Goal: Task Accomplishment & Management: Manage account settings

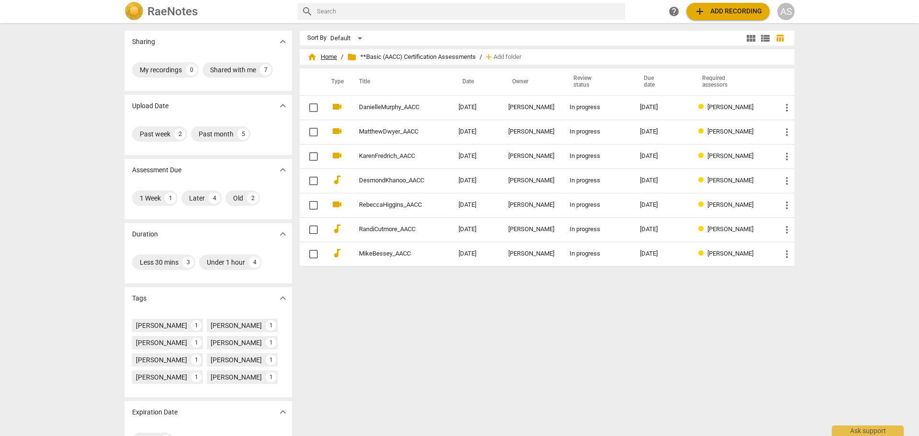
click at [329, 54] on span "home Home" at bounding box center [322, 57] width 30 height 10
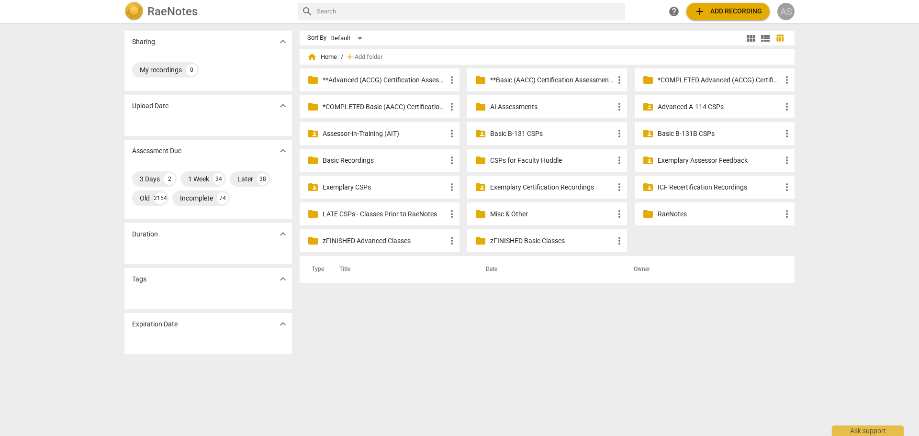
click at [785, 13] on div "AS" at bounding box center [785, 11] width 17 height 17
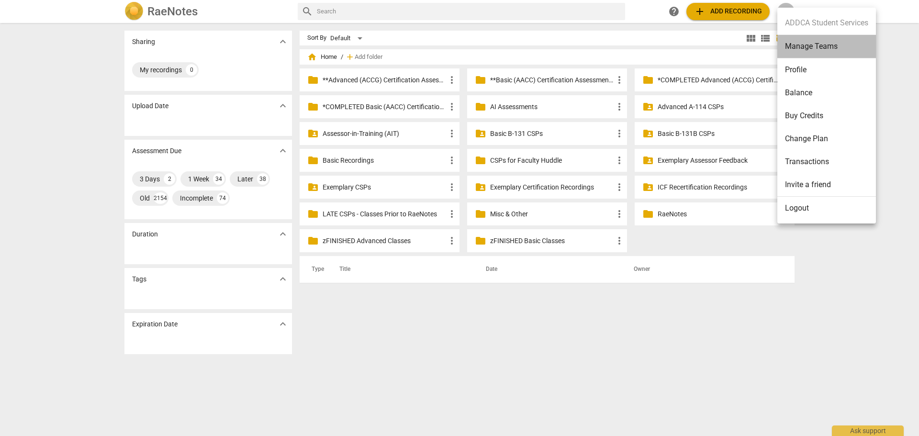
click at [803, 49] on li "Manage Teams" at bounding box center [826, 46] width 99 height 23
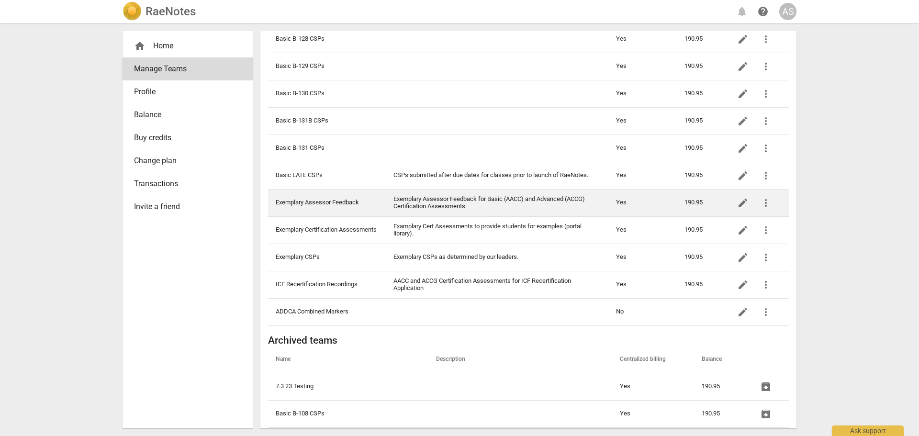
scroll to position [383, 0]
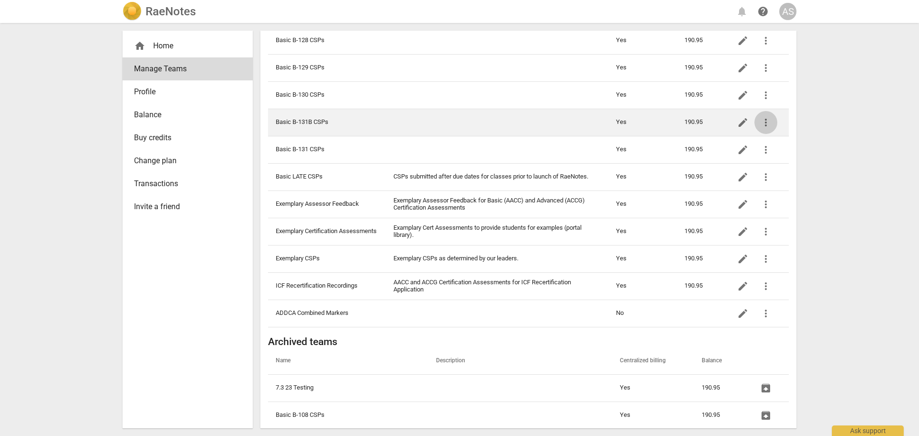
click at [765, 122] on span "more_vert" at bounding box center [765, 122] width 11 height 11
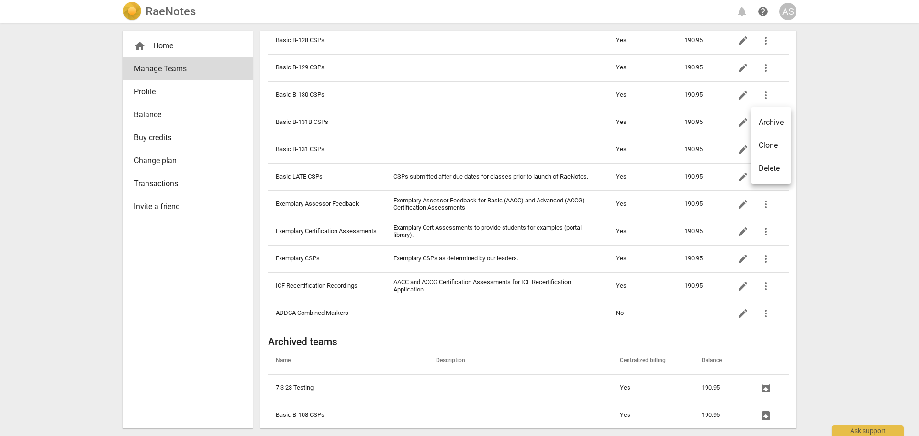
click at [769, 143] on li "Clone" at bounding box center [771, 145] width 40 height 23
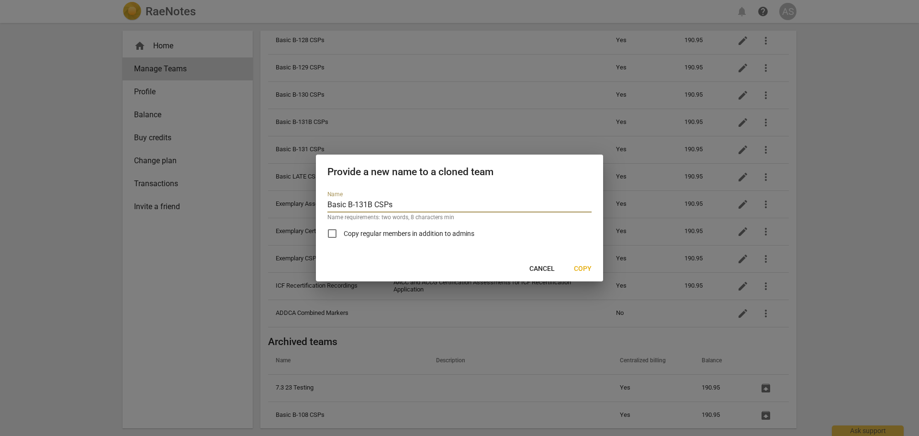
click at [372, 204] on input "Basic B-131B CSPs" at bounding box center [459, 206] width 264 height 14
type input "Basic B-132 CSPs"
click at [584, 268] on span "Copy" at bounding box center [583, 269] width 18 height 10
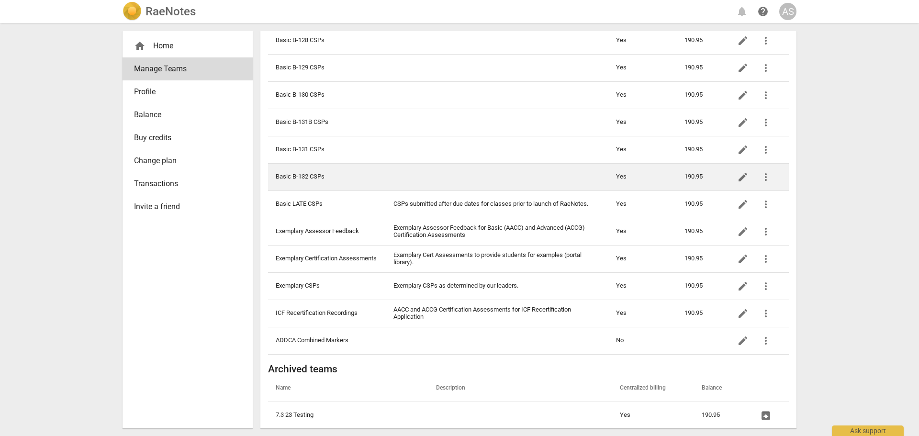
click at [352, 185] on td "Basic B-132 CSPs" at bounding box center [327, 176] width 118 height 27
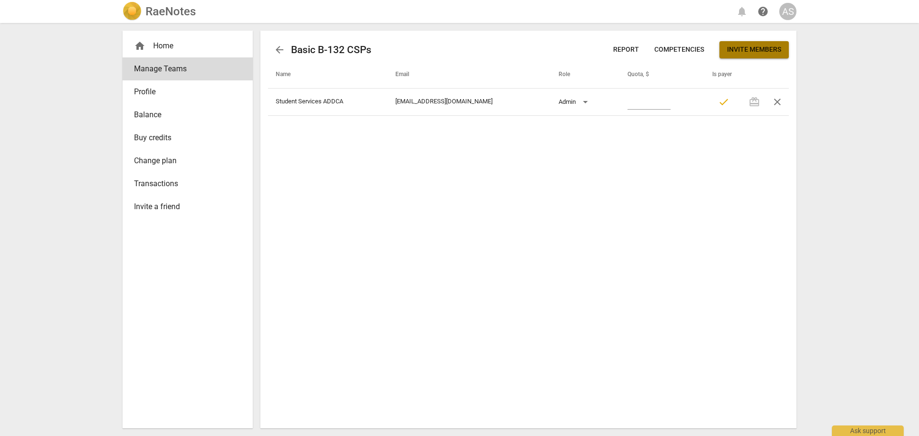
click at [746, 47] on span "Invite members" at bounding box center [754, 50] width 54 height 10
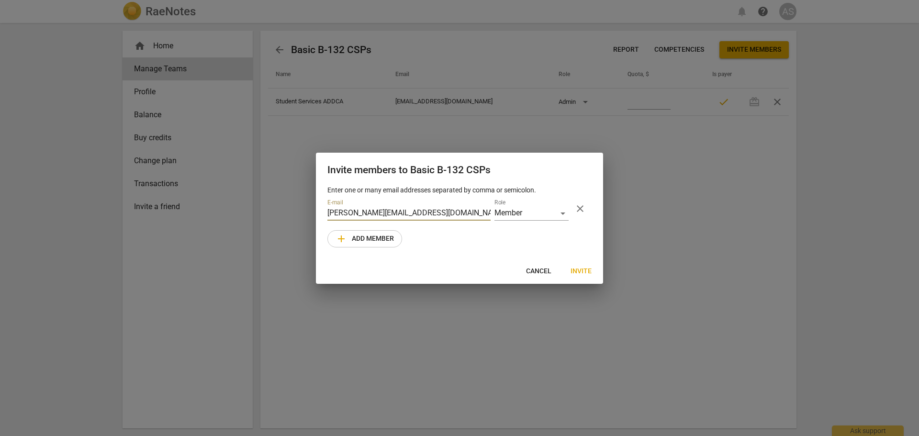
type input "[PERSON_NAME][EMAIL_ADDRESS][DOMAIN_NAME]"
click at [582, 277] on button "Invite" at bounding box center [581, 271] width 36 height 17
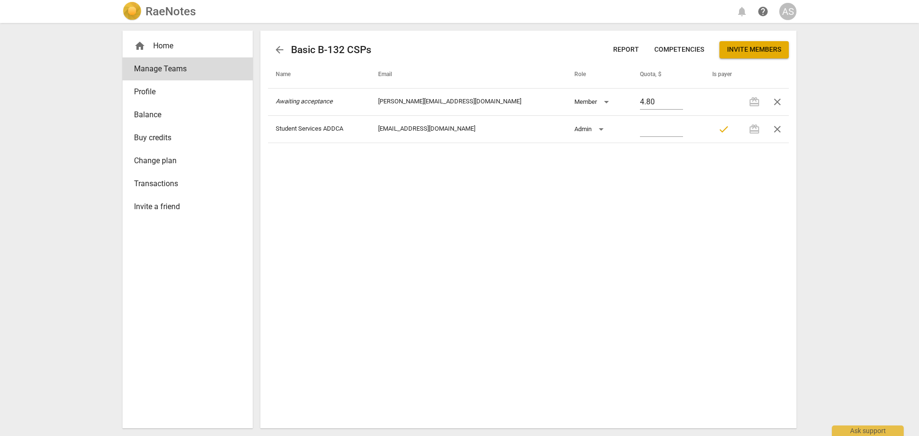
click at [174, 22] on div "RaeNotes notifications help AS" at bounding box center [459, 11] width 903 height 23
click at [173, 16] on h2 "RaeNotes" at bounding box center [170, 11] width 50 height 13
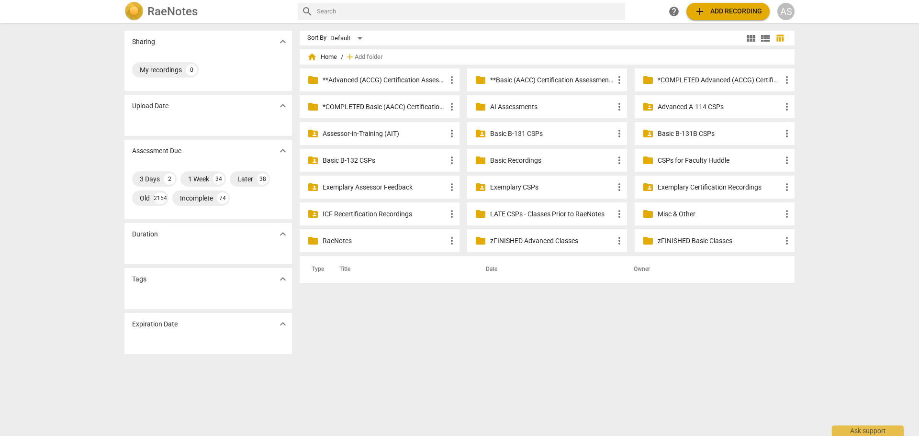
click at [708, 133] on p "Basic B-131B CSPs" at bounding box center [718, 134] width 123 height 10
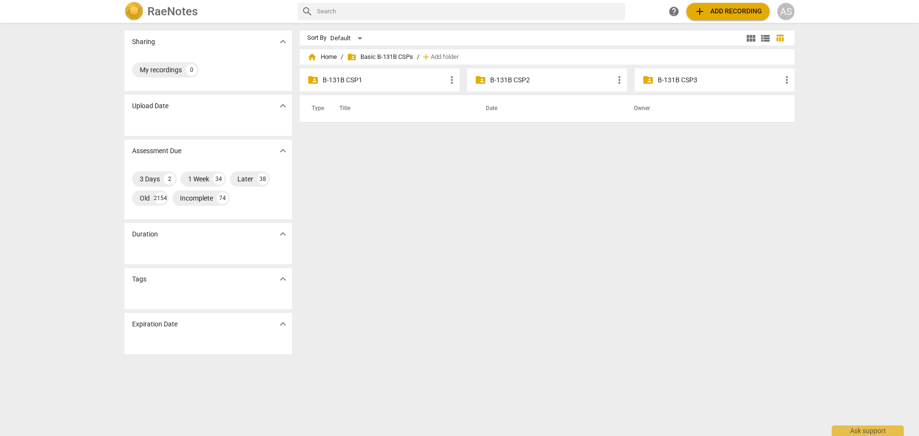
click at [372, 80] on p "B-131B CSP1" at bounding box center [383, 80] width 123 height 10
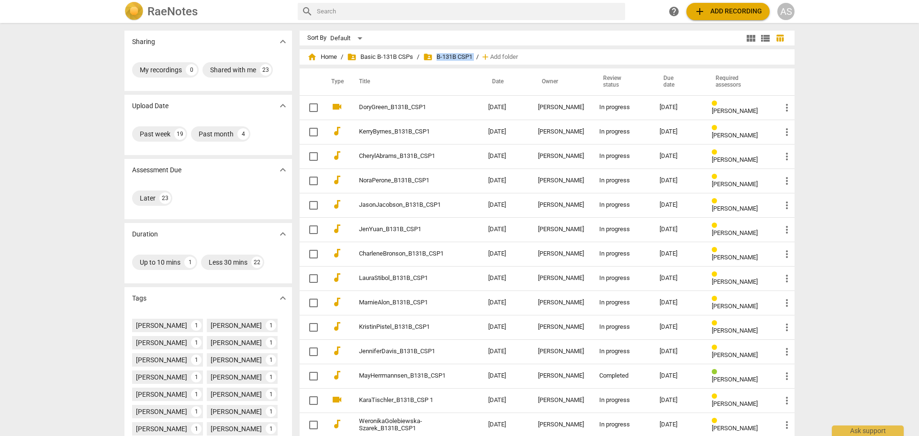
drag, startPoint x: 476, startPoint y: 56, endPoint x: 436, endPoint y: 56, distance: 39.7
click at [436, 56] on div "home Home / folder_shared Basic B-131B CSPs / folder_shared B-131B CSP1 / add A…" at bounding box center [546, 56] width 479 height 15
copy span "B-131B CSP1"
click at [323, 56] on span "home Home" at bounding box center [322, 57] width 30 height 10
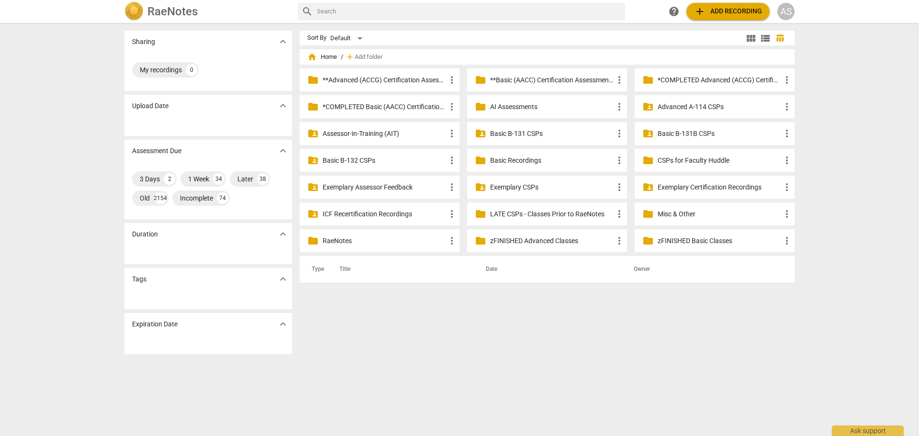
click at [395, 162] on p "Basic B-132 CSPs" at bounding box center [383, 161] width 123 height 10
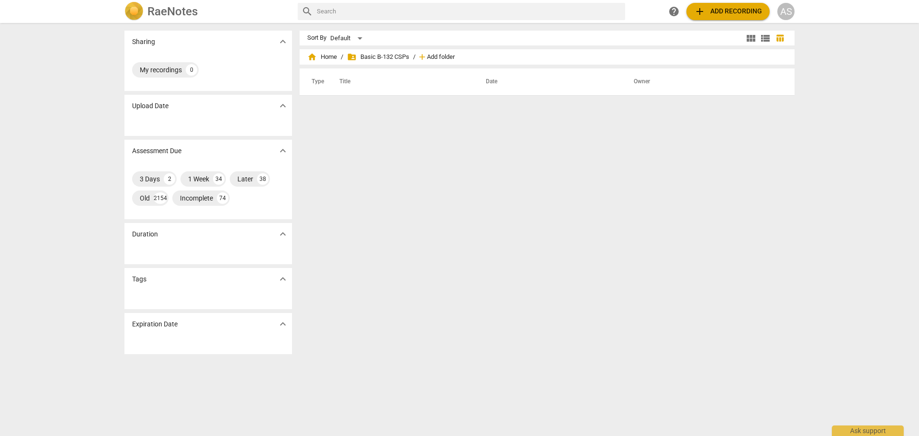
click at [436, 58] on span "Add folder" at bounding box center [441, 57] width 28 height 7
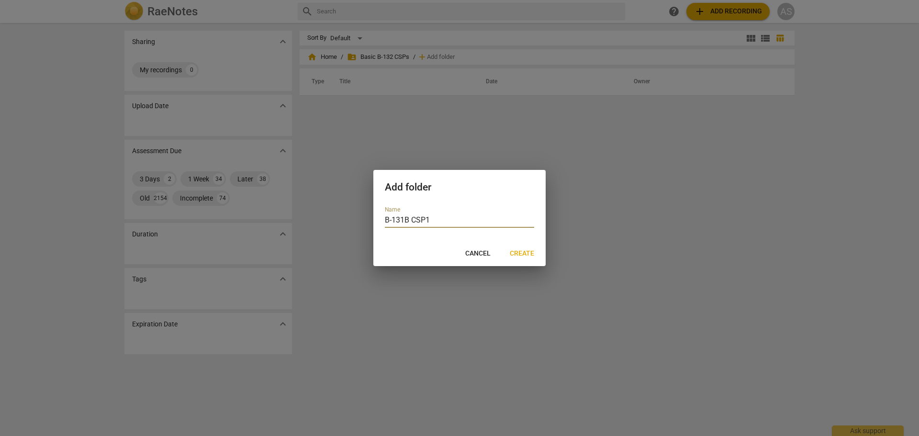
click at [410, 216] on input "B-131B CSP1" at bounding box center [459, 221] width 149 height 14
type input "B-132 CSP1"
click at [521, 257] on span "Create" at bounding box center [522, 254] width 24 height 10
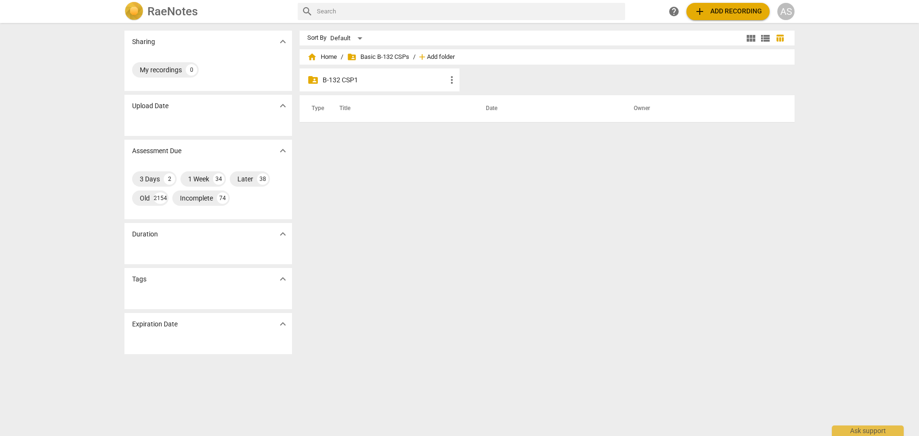
click at [431, 59] on span "Add folder" at bounding box center [441, 57] width 28 height 7
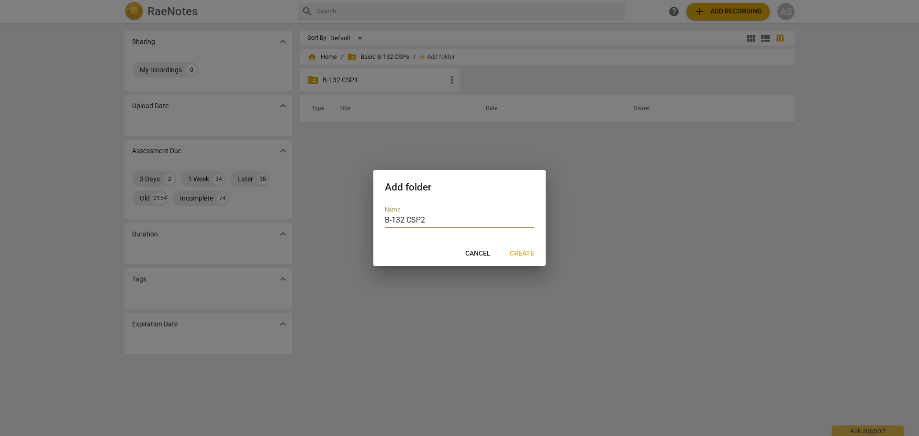
type input "B-132 CSP2"
click at [529, 251] on span "Create" at bounding box center [522, 254] width 24 height 10
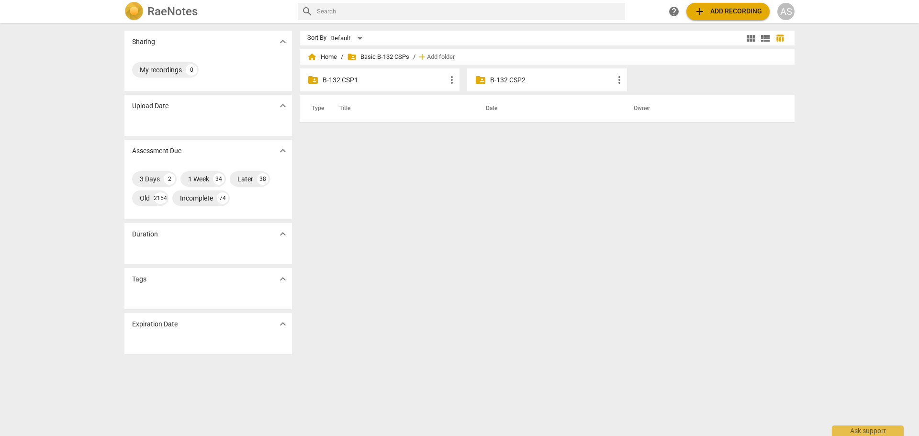
click at [438, 51] on div "home Home / folder_shared Basic B-132 CSPs / add Add folder" at bounding box center [546, 56] width 479 height 15
click at [439, 55] on span "Add folder" at bounding box center [441, 57] width 28 height 7
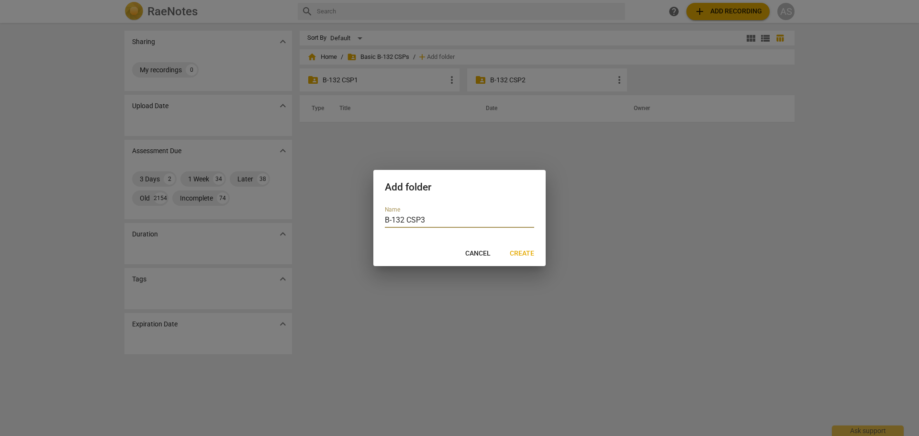
type input "B-132 CSP3"
click at [531, 251] on span "Create" at bounding box center [522, 254] width 24 height 10
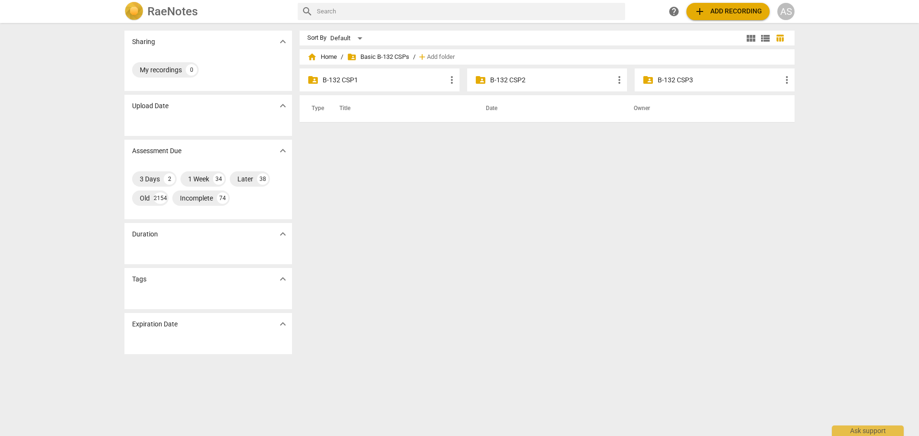
click at [784, 12] on div "AS" at bounding box center [785, 11] width 17 height 17
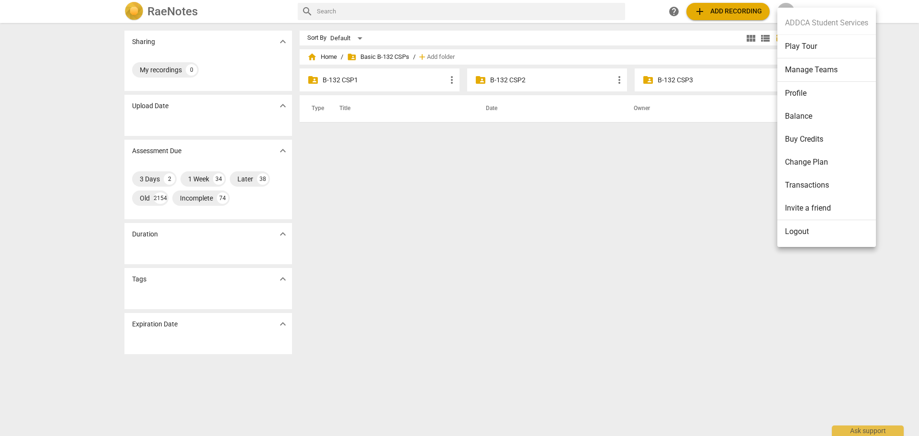
click at [790, 67] on li "Manage Teams" at bounding box center [826, 69] width 99 height 23
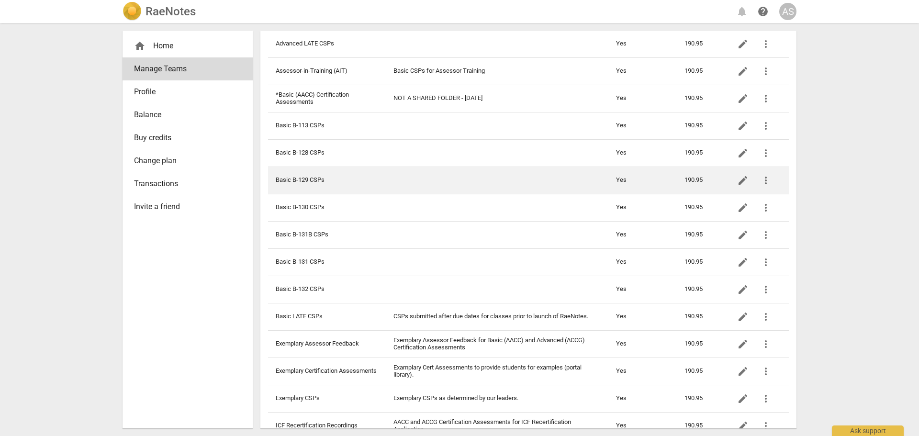
scroll to position [287, 0]
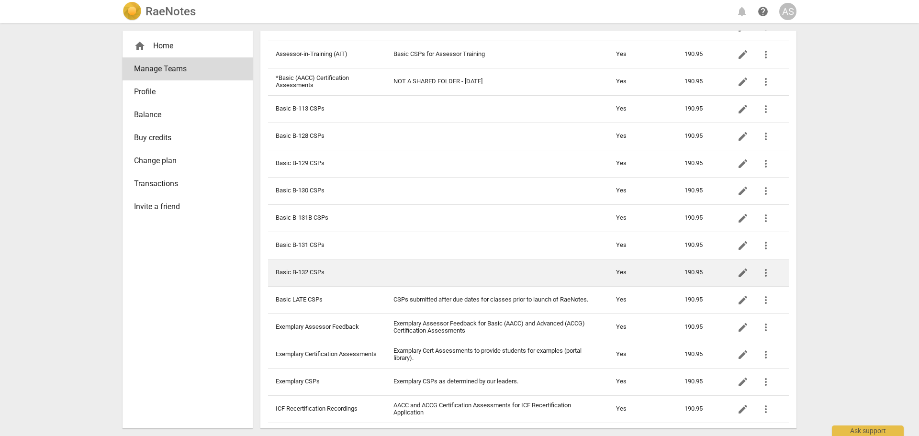
click at [397, 274] on td at bounding box center [497, 272] width 222 height 27
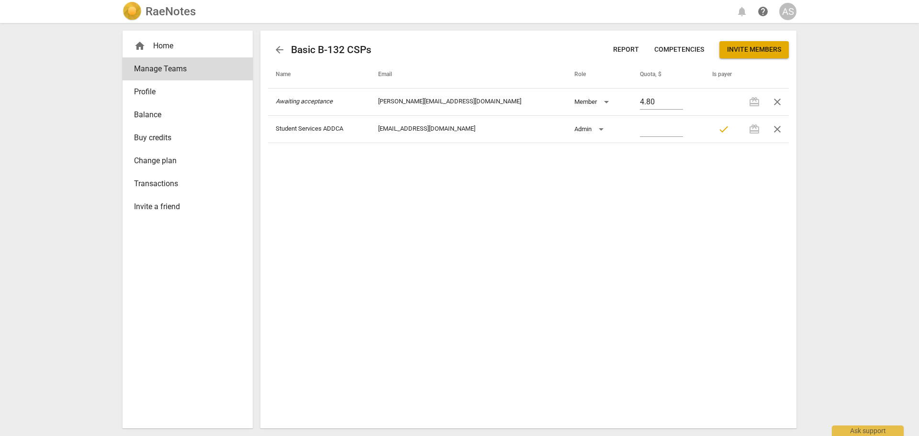
click at [756, 49] on span "Invite members" at bounding box center [754, 50] width 54 height 10
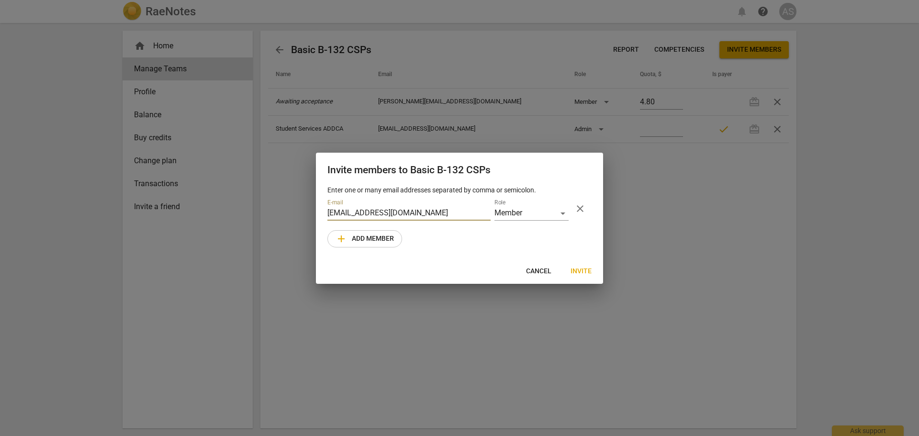
type input "[EMAIL_ADDRESS][DOMAIN_NAME]"
click at [588, 269] on span "Invite" at bounding box center [580, 272] width 21 height 10
